Goal: Task Accomplishment & Management: Complete application form

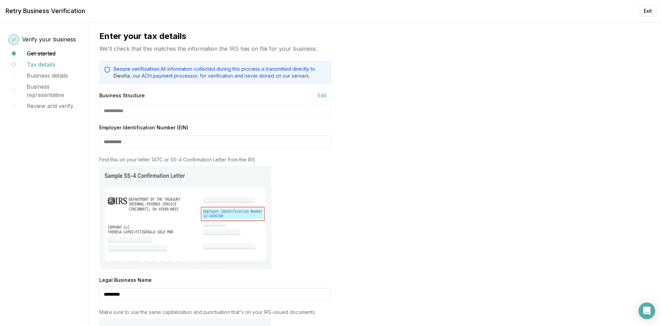
click at [172, 147] on input "Employer Identification Number (EIN)" at bounding box center [215, 141] width 232 height 12
click at [117, 142] on input "Employer Identification Number (EIN)" at bounding box center [215, 141] width 232 height 12
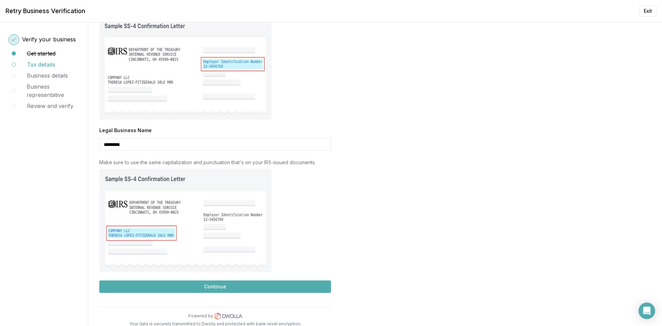
scroll to position [156, 0]
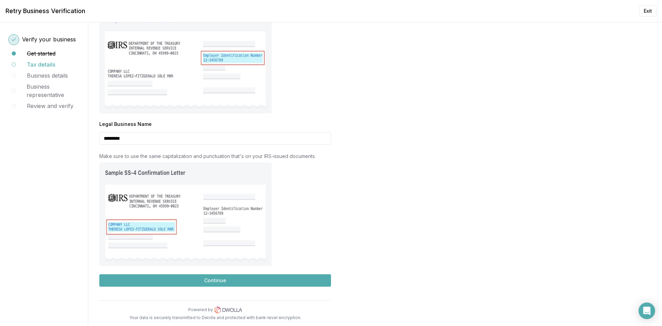
type input "**********"
click at [206, 279] on button "Continue" at bounding box center [215, 280] width 232 height 12
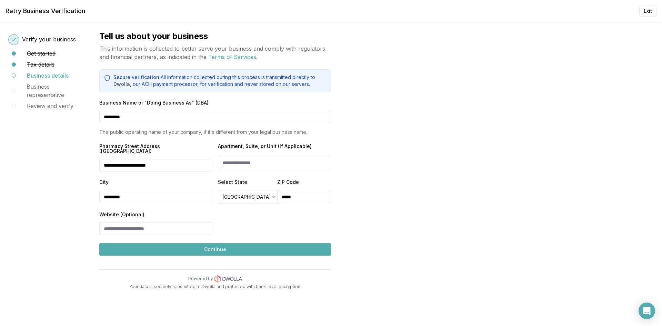
scroll to position [0, 0]
click at [211, 243] on button "Continue" at bounding box center [215, 249] width 232 height 12
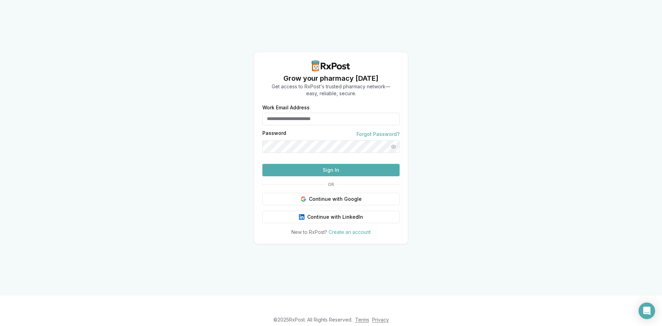
click at [348, 113] on input "Work Email Address" at bounding box center [330, 119] width 137 height 12
type input "**********"
click at [349, 176] on button "Sign In" at bounding box center [330, 170] width 137 height 12
click at [304, 113] on input "Work Email Address" at bounding box center [330, 119] width 137 height 12
click at [424, 135] on div "Grow your pharmacy [DATE] Get access to RxPost's trusted pharmacy network— easy…" at bounding box center [331, 147] width 662 height 295
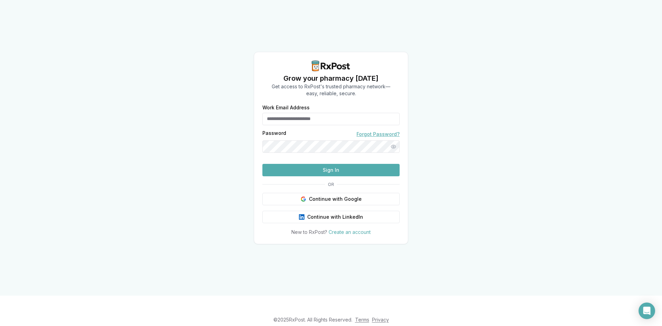
click at [373, 131] on link "Forgot Password?" at bounding box center [377, 134] width 43 height 7
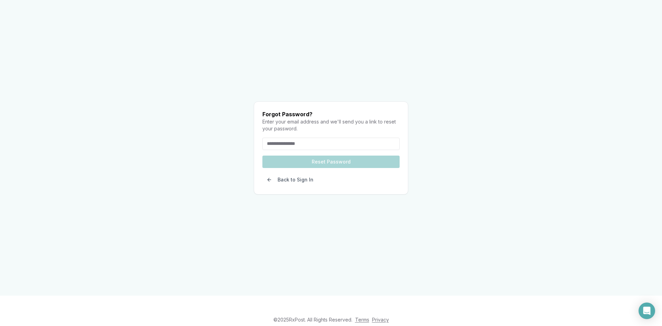
click at [337, 149] on form "Reset Password" at bounding box center [330, 156] width 137 height 36
click at [341, 138] on input "email" at bounding box center [330, 144] width 137 height 12
type input "**********"
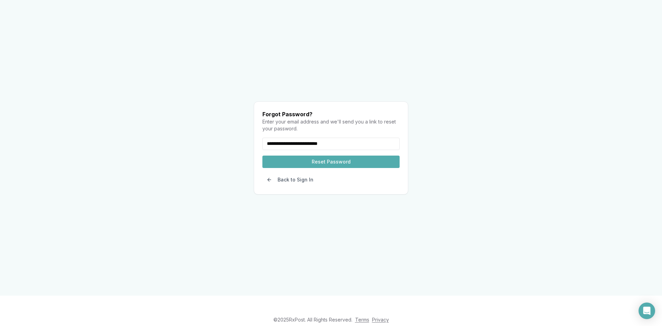
click at [329, 155] on button "Reset Password" at bounding box center [330, 161] width 137 height 12
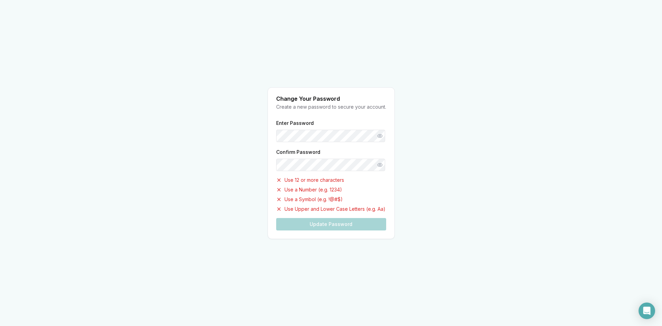
click at [316, 157] on div "Enter Password Confirm Password Use 12 or more characters Use a Number (e.g. 12…" at bounding box center [331, 175] width 110 height 112
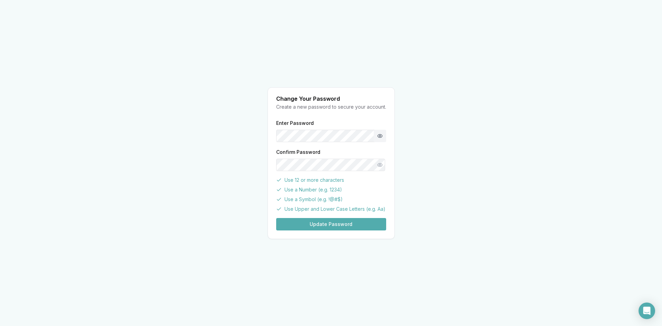
click at [375, 138] on button "Show password" at bounding box center [380, 136] width 12 height 12
click at [306, 228] on button "Update Password" at bounding box center [331, 224] width 110 height 12
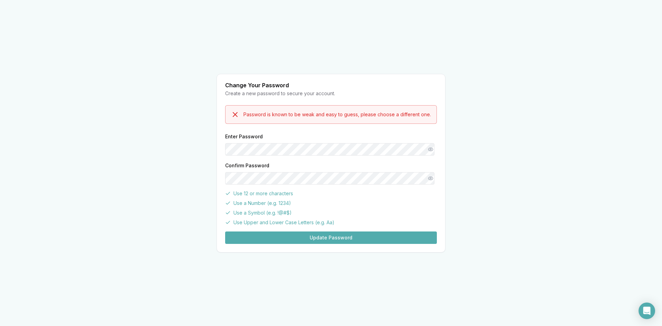
click at [277, 235] on button "Update Password" at bounding box center [331, 237] width 212 height 12
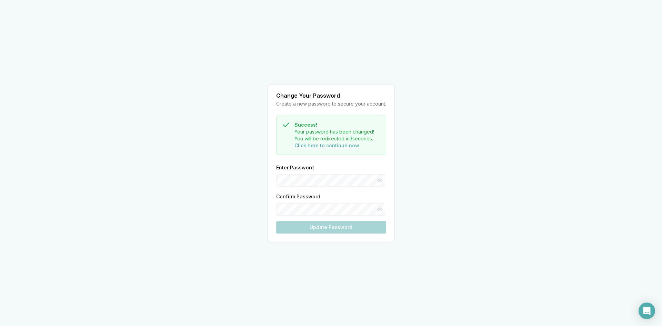
click at [303, 146] on button "Click here to continue now" at bounding box center [326, 145] width 65 height 7
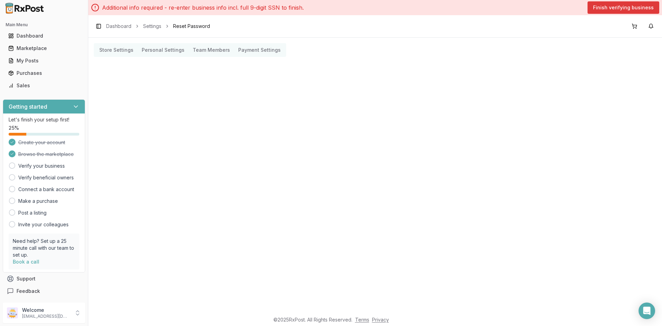
click at [656, 3] on button "Finish verifying business" at bounding box center [623, 7] width 72 height 12
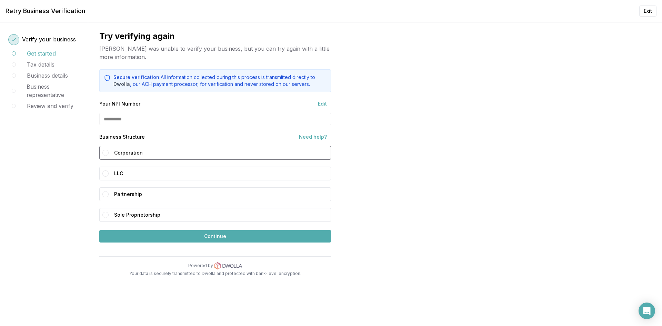
click at [232, 148] on label "Corporation" at bounding box center [221, 153] width 214 height 10
click at [109, 150] on button "Corporation" at bounding box center [105, 153] width 6 height 6
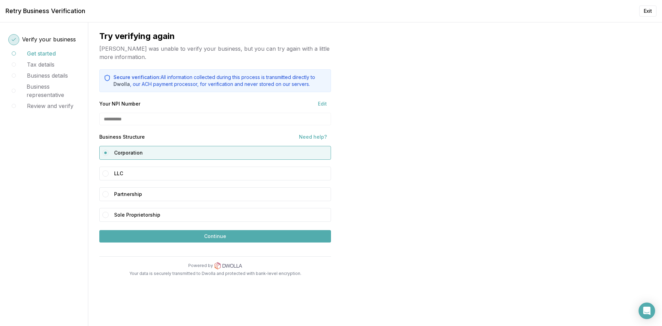
click at [243, 234] on button "Continue" at bounding box center [215, 236] width 232 height 12
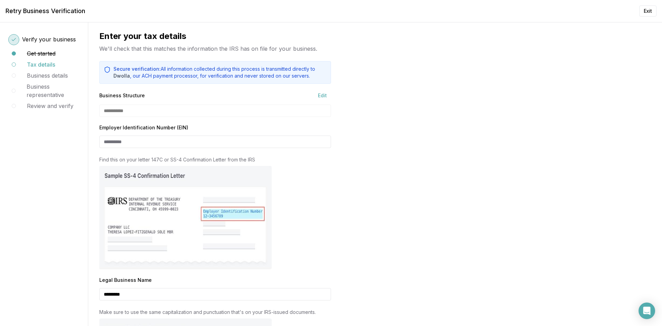
click at [104, 142] on input "Employer Identification Number (EIN)" at bounding box center [215, 141] width 232 height 12
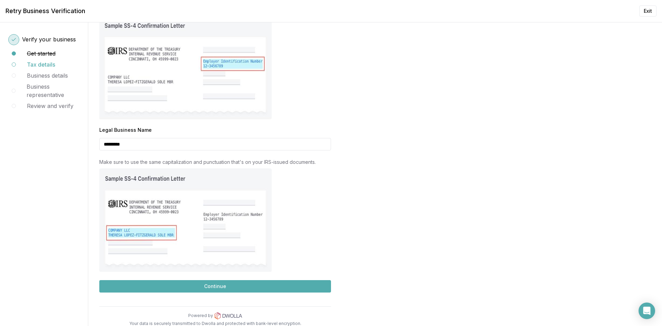
scroll to position [156, 0]
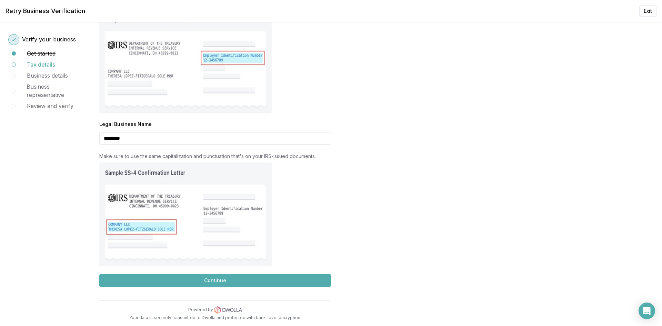
type input "**********"
click at [204, 285] on button "Continue" at bounding box center [215, 280] width 232 height 12
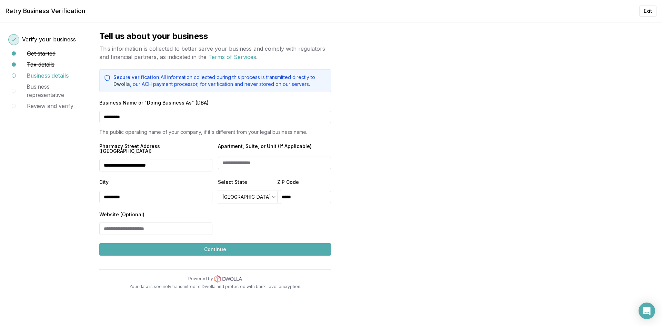
scroll to position [0, 0]
click at [177, 244] on button "Continue" at bounding box center [215, 249] width 232 height 12
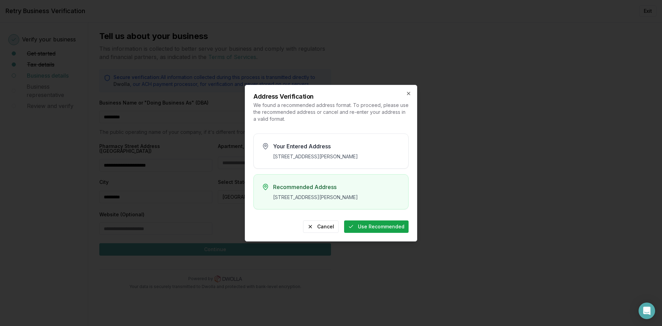
click at [377, 231] on button "Use Recommended" at bounding box center [376, 226] width 64 height 12
type input "**********"
type input "*****"
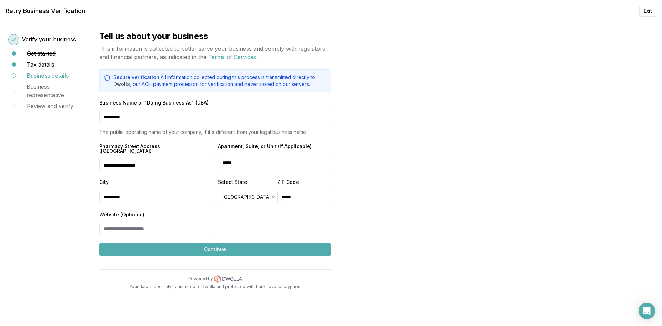
click at [246, 243] on button "Continue" at bounding box center [215, 249] width 232 height 12
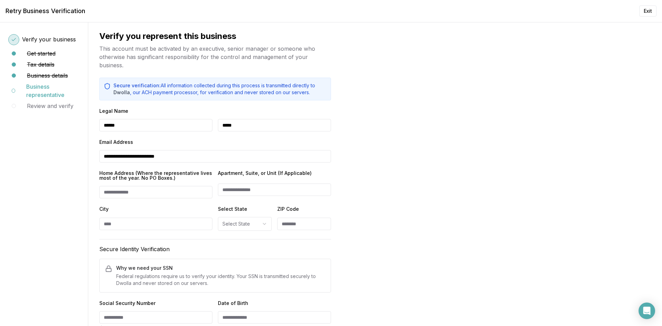
scroll to position [34, 0]
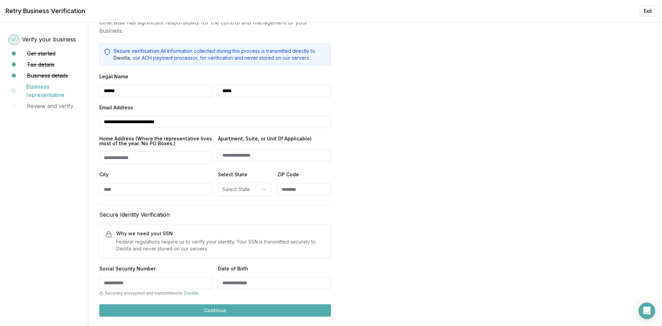
click at [142, 190] on input "City" at bounding box center [155, 189] width 113 height 12
click at [157, 163] on input "Home Address (Where the representative lives most of the year. No PO Boxes.)" at bounding box center [155, 157] width 113 height 12
click at [143, 159] on input "Home Address (Where the representative lives most of the year. No PO Boxes.)" at bounding box center [155, 157] width 113 height 12
type input "**********"
click at [208, 187] on div at bounding box center [210, 189] width 4 height 13
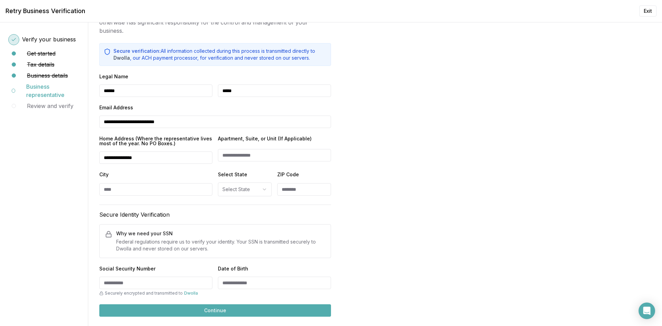
click at [196, 190] on input "City" at bounding box center [155, 189] width 113 height 12
type input "*****"
select select "**"
type input "*****"
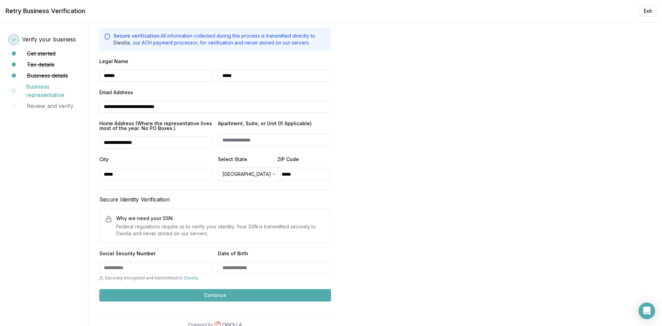
scroll to position [64, 0]
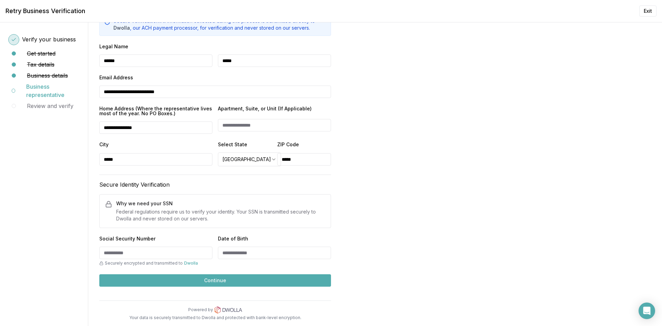
paste input "**********"
type input "**********"
click at [227, 255] on input "Date of Birth" at bounding box center [274, 252] width 113 height 12
type input "**********"
click at [239, 282] on button "Continue" at bounding box center [215, 280] width 232 height 12
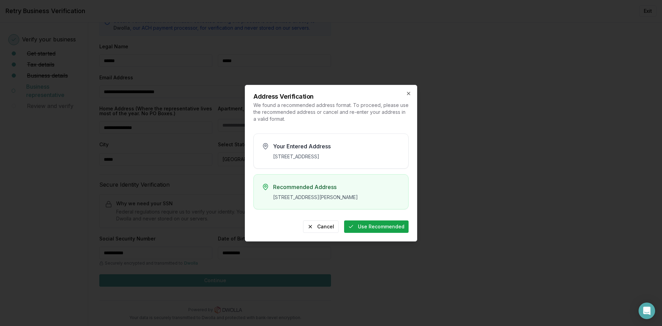
click at [382, 233] on button "Use Recommended" at bounding box center [376, 226] width 64 height 12
type input "**********"
type input "*****"
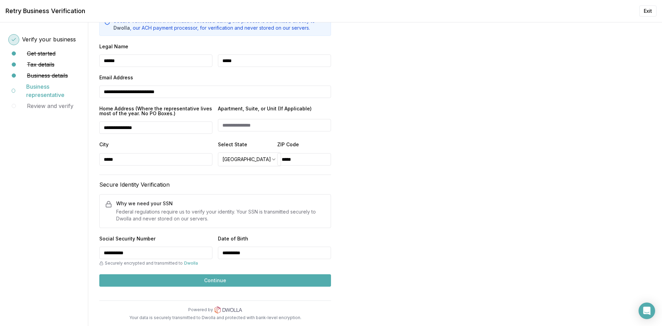
click at [197, 279] on button "Continue" at bounding box center [215, 280] width 232 height 12
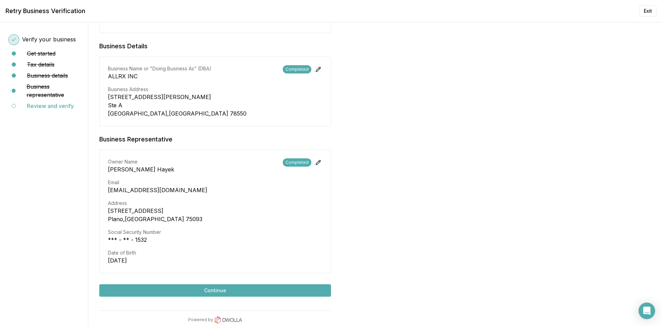
scroll to position [214, 0]
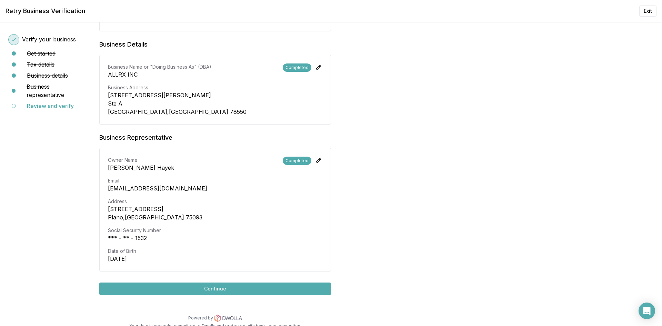
click at [290, 282] on button "Continue" at bounding box center [215, 288] width 232 height 12
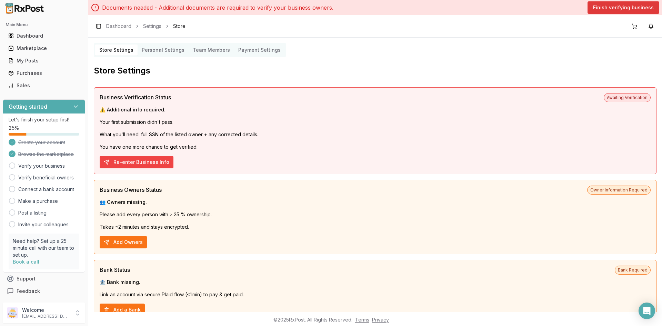
click at [599, 7] on button "Finish verifying business" at bounding box center [623, 7] width 72 height 12
click at [146, 166] on button "Re-enter Business Info" at bounding box center [137, 162] width 74 height 12
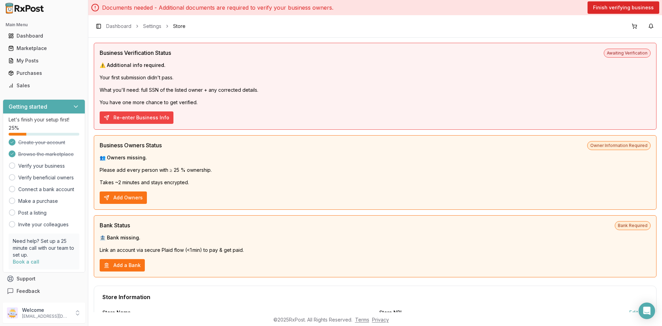
scroll to position [103, 0]
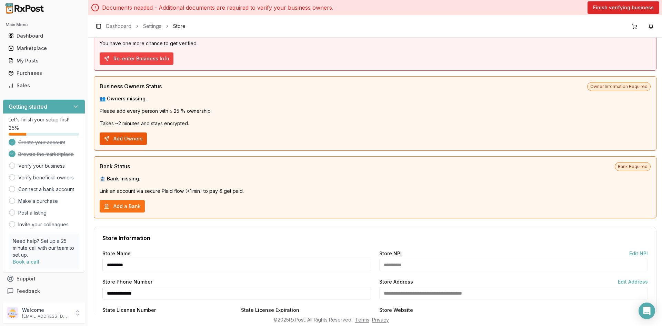
click at [128, 139] on button "Add Owners" at bounding box center [123, 138] width 47 height 12
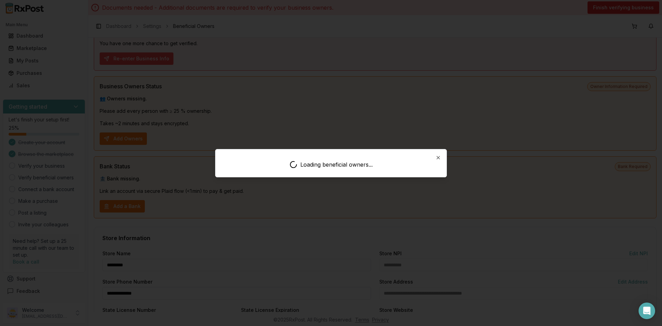
scroll to position [6, 0]
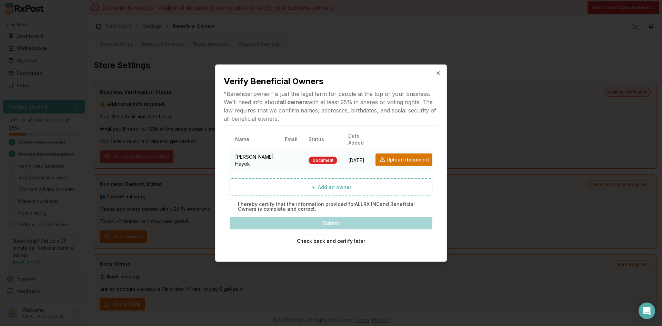
click at [375, 159] on button "Upload document" at bounding box center [404, 159] width 58 height 12
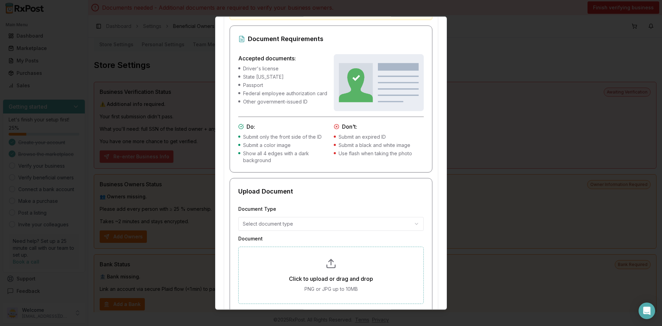
scroll to position [144, 0]
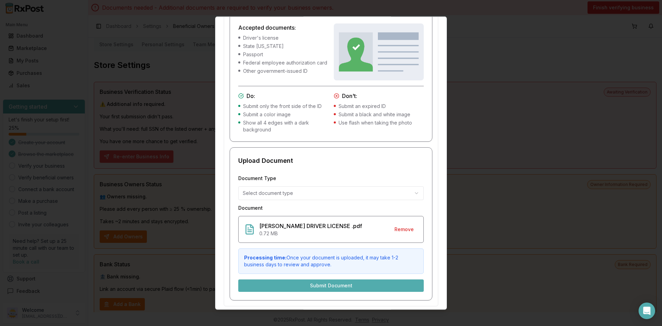
click at [324, 191] on body "Main Menu Dashboard Marketplace My Posts Purchases Sales Getting started Let's …" at bounding box center [331, 163] width 662 height 326
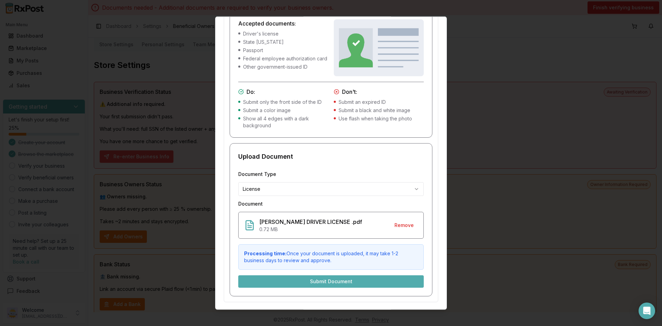
click at [315, 283] on button "Submit Document" at bounding box center [330, 281] width 185 height 12
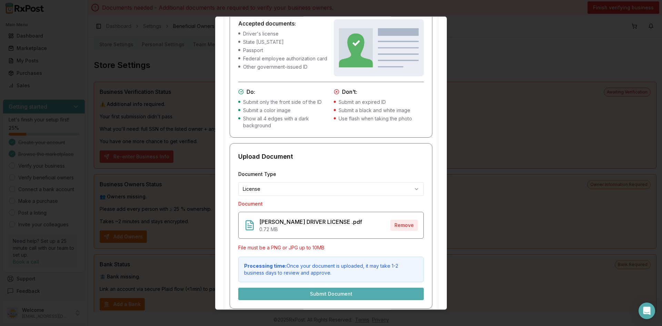
click at [397, 226] on button "Remove" at bounding box center [404, 225] width 28 height 11
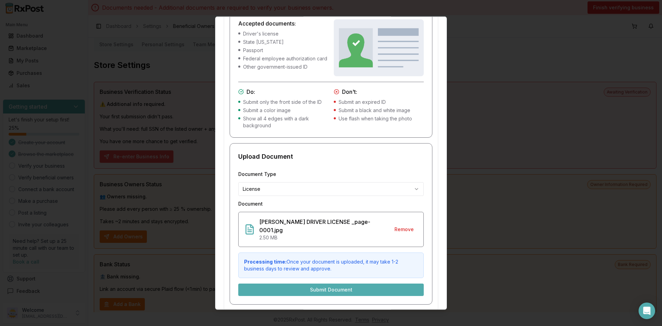
click at [355, 283] on button "Submit Document" at bounding box center [330, 289] width 185 height 12
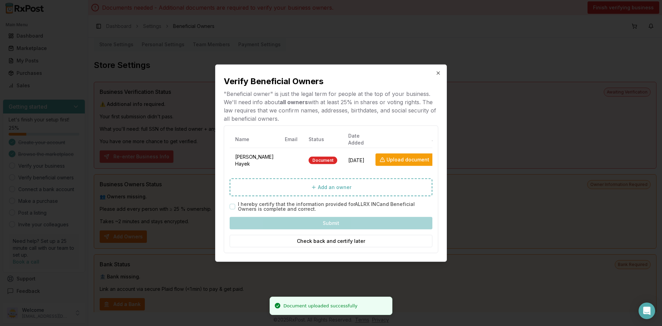
scroll to position [0, 0]
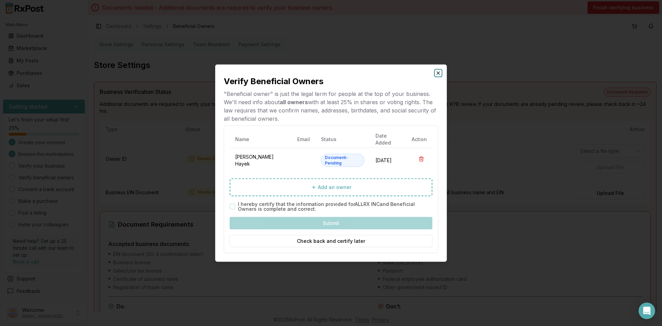
click at [438, 75] on icon "button" at bounding box center [438, 73] width 6 height 6
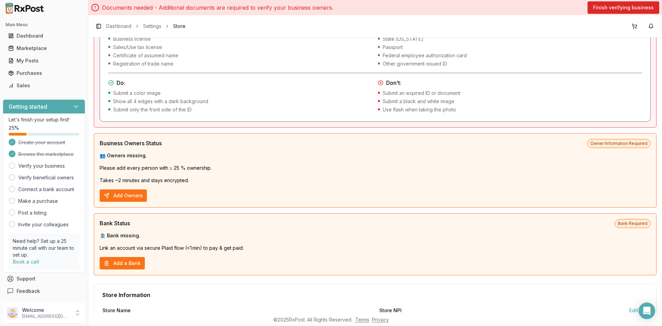
scroll to position [247, 0]
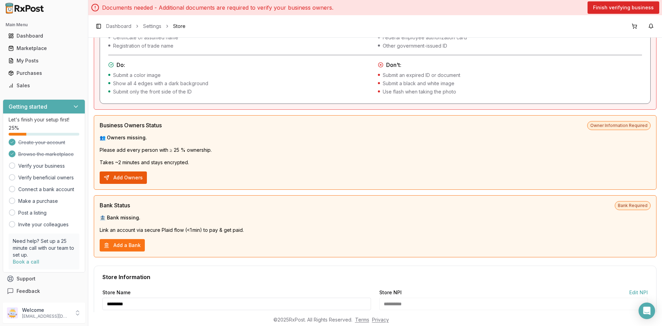
click at [128, 176] on button "Add Owners" at bounding box center [123, 177] width 47 height 12
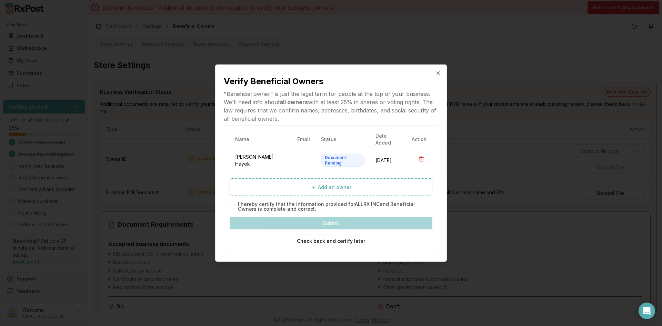
click at [236, 203] on div "I hereby certify that the information provided for ALLRX INC and Beneficial Own…" at bounding box center [331, 207] width 203 height 10
click at [436, 72] on icon "button" at bounding box center [438, 73] width 6 height 6
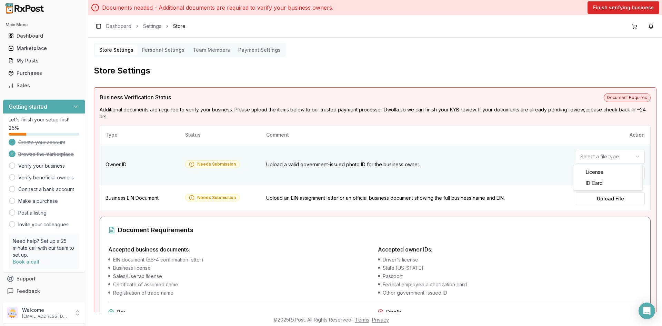
click at [594, 158] on html "Main Menu Dashboard Marketplace My Posts Purchases Sales Getting started Let's …" at bounding box center [331, 163] width 662 height 326
click at [595, 173] on label "Upload File" at bounding box center [610, 172] width 69 height 13
click at [0, 0] on input "Upload File" at bounding box center [0, 0] width 0 height 0
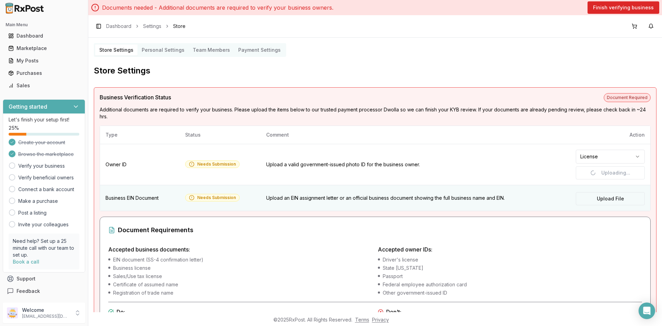
click at [589, 199] on label "Upload File" at bounding box center [610, 198] width 69 height 13
click at [0, 0] on input "Upload File" at bounding box center [0, 0] width 0 height 0
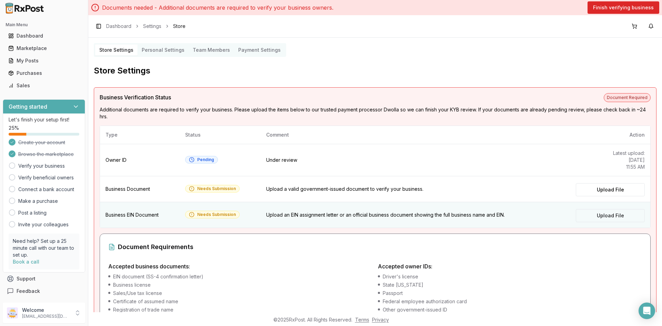
click at [595, 213] on label "Upload File" at bounding box center [610, 215] width 69 height 13
click at [0, 0] on input "Upload File" at bounding box center [0, 0] width 0 height 0
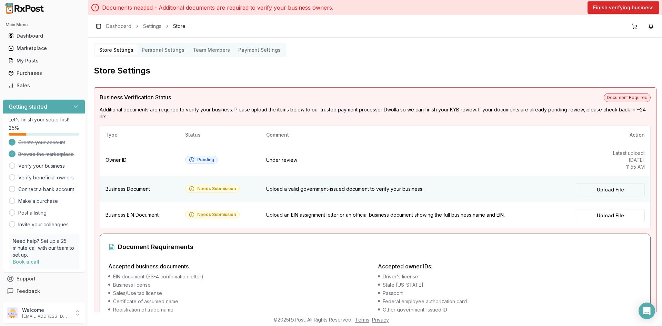
click at [621, 192] on label "Upload File" at bounding box center [610, 189] width 69 height 13
click at [0, 0] on input "Upload File" at bounding box center [0, 0] width 0 height 0
click at [614, 190] on label "Upload File" at bounding box center [610, 189] width 69 height 13
click at [0, 0] on input "Upload File" at bounding box center [0, 0] width 0 height 0
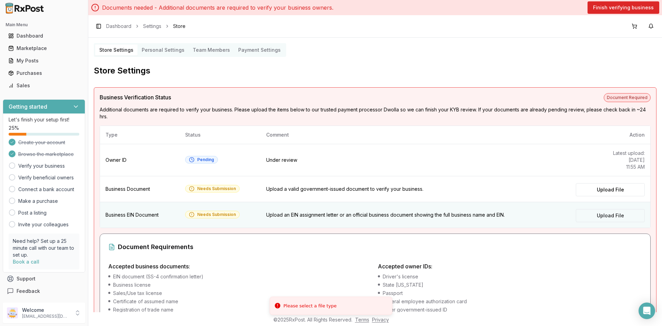
click at [592, 218] on label "Upload File" at bounding box center [610, 215] width 69 height 13
click at [0, 0] on input "Upload File" at bounding box center [0, 0] width 0 height 0
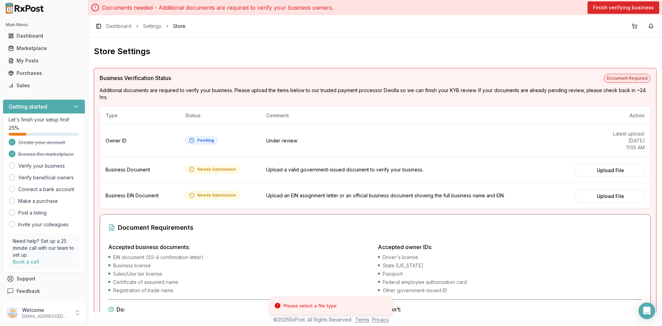
scroll to position [34, 0]
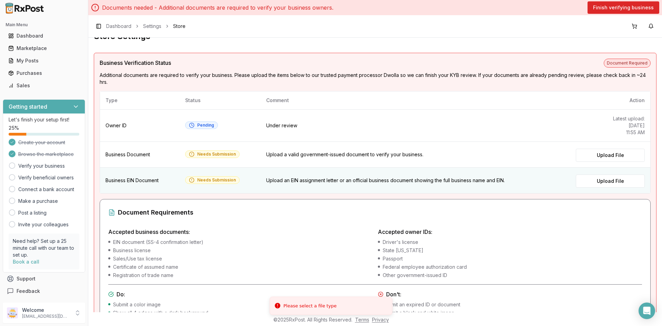
click at [243, 182] on td "Needs Submission" at bounding box center [220, 181] width 81 height 26
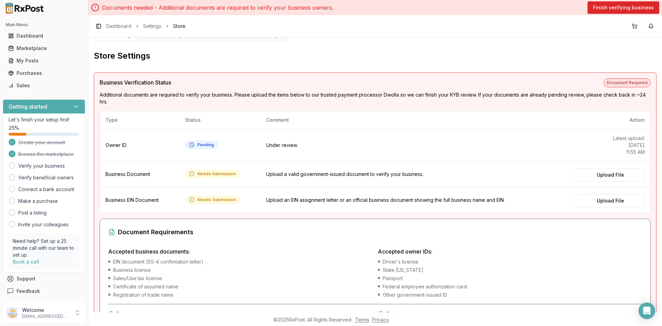
scroll to position [0, 0]
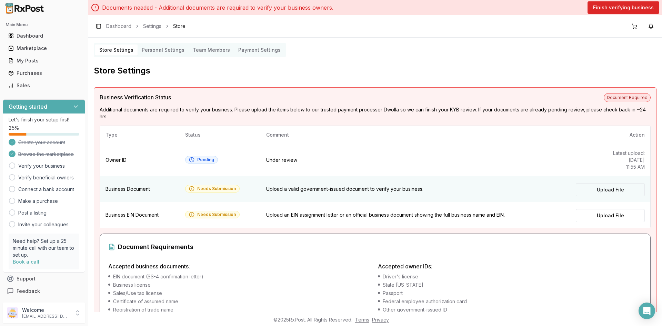
click at [617, 190] on label "Upload File" at bounding box center [610, 189] width 69 height 13
click at [0, 0] on input "Upload File" at bounding box center [0, 0] width 0 height 0
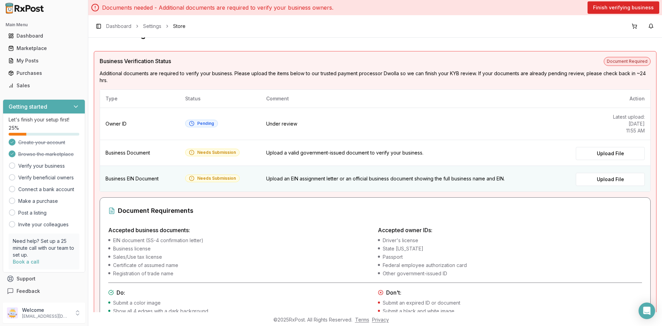
scroll to position [34, 0]
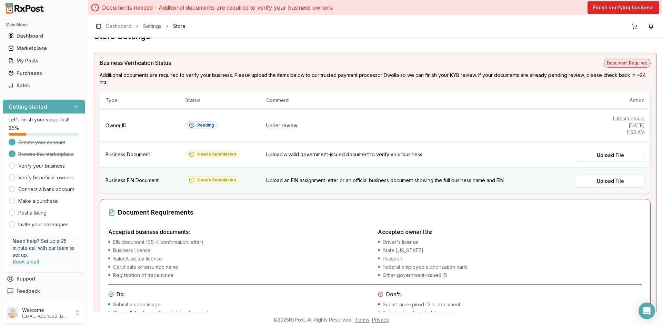
click at [203, 180] on div "Needs Submission" at bounding box center [212, 180] width 47 height 6
click at [582, 181] on label "Upload File" at bounding box center [610, 180] width 69 height 13
click at [0, 0] on input "Upload File" at bounding box center [0, 0] width 0 height 0
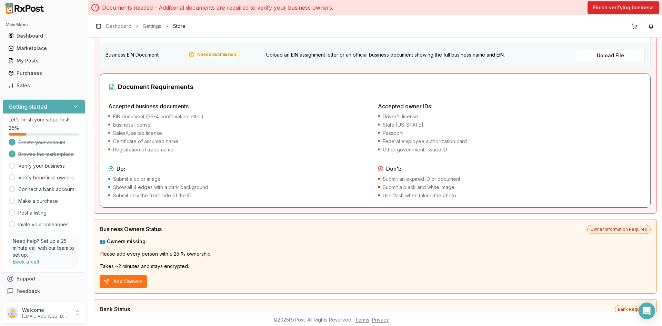
scroll to position [22, 0]
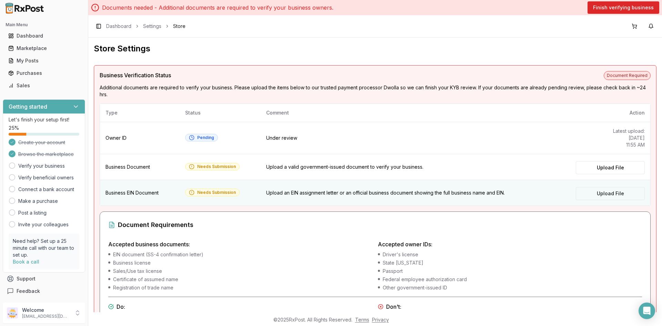
click at [607, 195] on label "Upload File" at bounding box center [610, 193] width 69 height 13
click at [0, 0] on input "Upload File" at bounding box center [0, 0] width 0 height 0
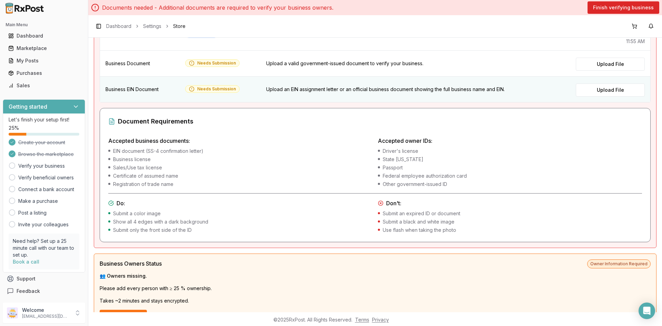
scroll to position [0, 0]
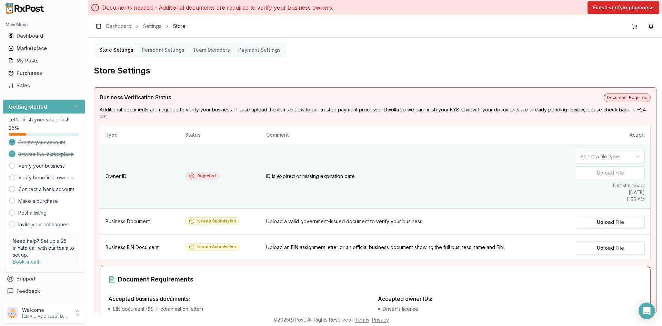
click at [617, 154] on html "Main Menu Dashboard Marketplace My Posts Purchases Sales Getting started Let's …" at bounding box center [331, 163] width 662 height 326
click at [607, 175] on label "Upload File" at bounding box center [610, 172] width 69 height 13
click at [0, 0] on input "Upload File" at bounding box center [0, 0] width 0 height 0
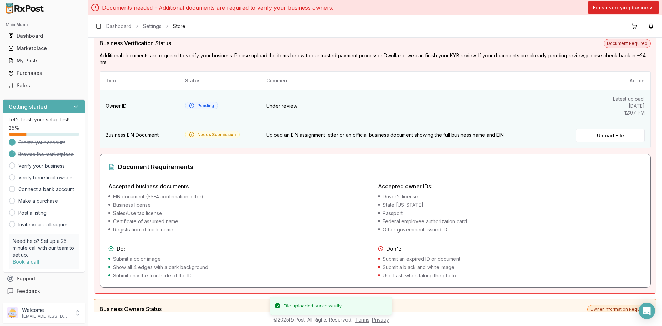
scroll to position [69, 0]
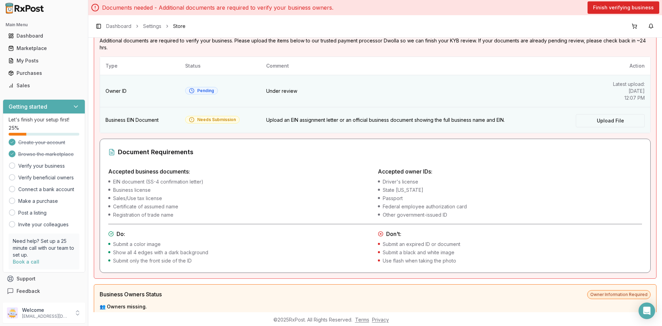
click at [596, 116] on label "Upload File" at bounding box center [610, 120] width 69 height 13
click at [0, 0] on input "Upload File" at bounding box center [0, 0] width 0 height 0
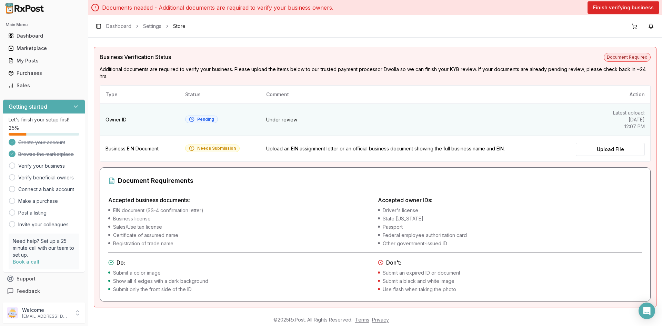
scroll to position [0, 0]
